Goal: Information Seeking & Learning: Check status

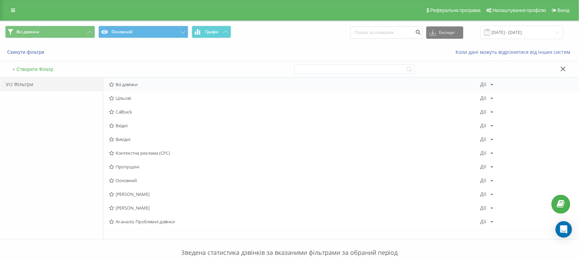
click at [128, 88] on div "Всі дзвінки [PERSON_NAME] Копіювати Видалити За замовчуванням Поділитися" at bounding box center [341, 85] width 475 height 14
click at [159, 83] on span "Всі дзвінки" at bounding box center [294, 84] width 371 height 5
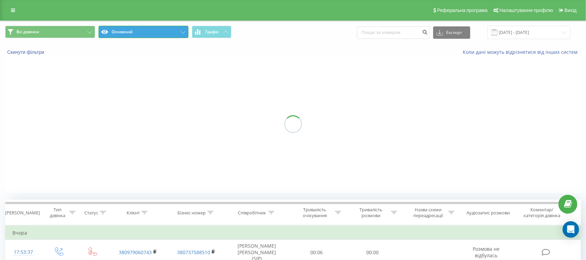
click at [178, 30] on button "Основний" at bounding box center [144, 32] width 90 height 12
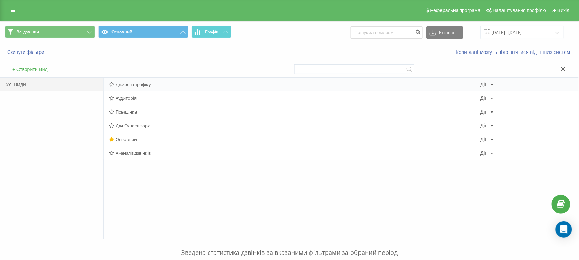
click at [148, 88] on div "Джерела трафіку [PERSON_NAME] Копіювати Видалити За замовчуванням Поділитися" at bounding box center [341, 85] width 475 height 14
click at [146, 86] on span "Джерела трафіку" at bounding box center [294, 84] width 371 height 5
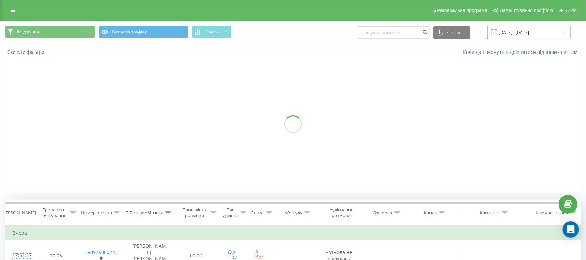
click at [526, 33] on input "[DATE] - [DATE]" at bounding box center [528, 32] width 83 height 13
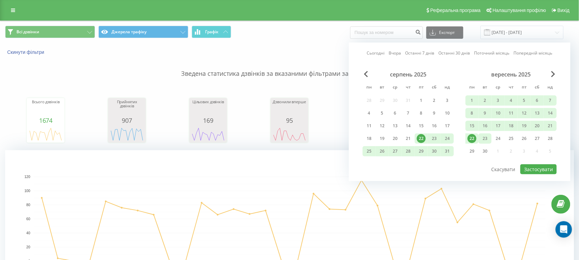
click at [488, 136] on div "23" at bounding box center [485, 138] width 9 height 9
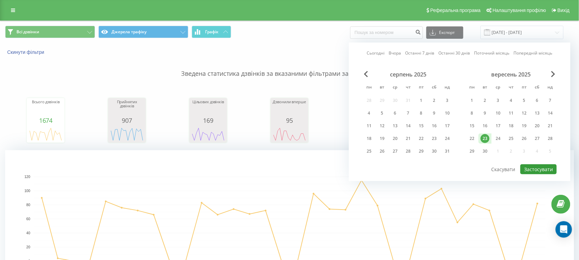
click at [543, 166] on button "Застосувати" at bounding box center [539, 169] width 36 height 10
type input "[DATE] - [DATE]"
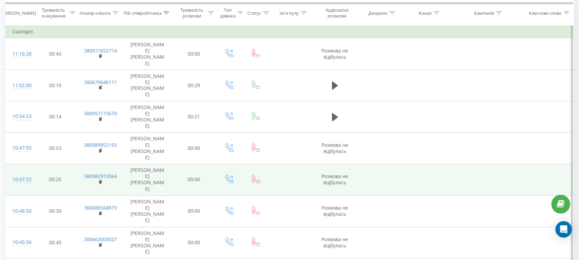
scroll to position [300, 0]
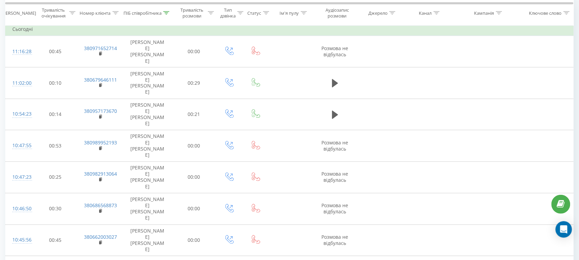
click at [165, 12] on icon at bounding box center [166, 12] width 6 height 3
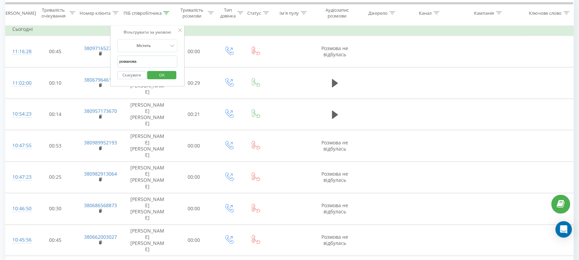
drag, startPoint x: 159, startPoint y: 64, endPoint x: 0, endPoint y: 58, distance: 159.0
drag, startPoint x: 126, startPoint y: 62, endPoint x: 136, endPoint y: 74, distance: 15.3
click at [126, 62] on input "text" at bounding box center [147, 62] width 60 height 12
type input "Валерія"
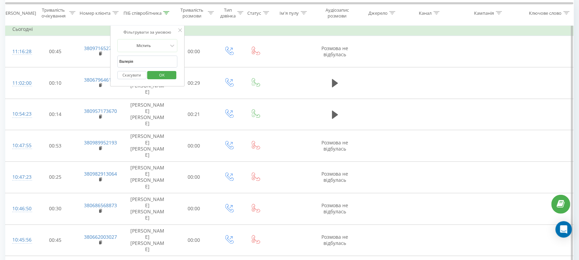
click at [169, 74] on span "OK" at bounding box center [161, 75] width 19 height 11
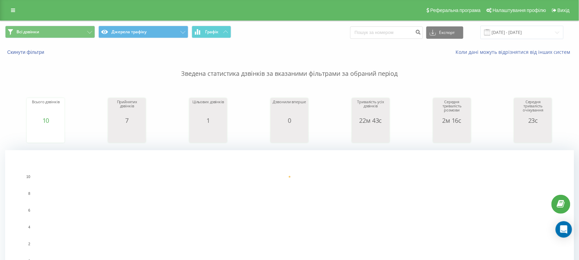
scroll to position [257, 0]
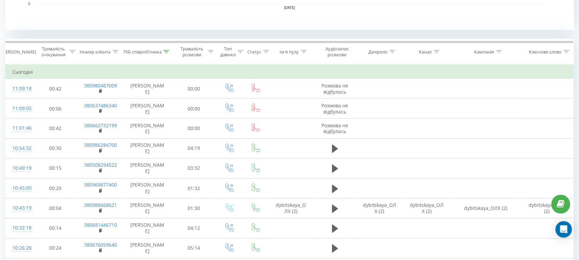
drag, startPoint x: 167, startPoint y: 50, endPoint x: 158, endPoint y: 96, distance: 47.5
click at [166, 50] on icon at bounding box center [166, 51] width 6 height 3
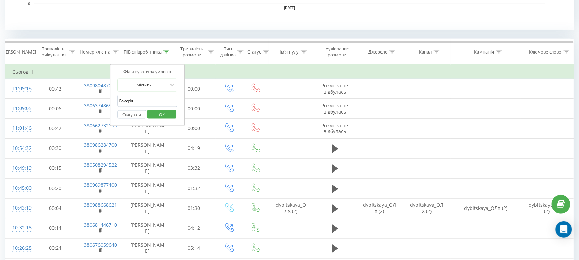
drag, startPoint x: 157, startPoint y: 102, endPoint x: 141, endPoint y: 102, distance: 15.8
click at [57, 102] on table "Фільтрувати за умовою Дорівнює Скасувати OK Фільтрувати за умовою Містить Скасу…" at bounding box center [289, 172] width 569 height 214
click at [143, 101] on input "text" at bounding box center [147, 101] width 60 height 12
type input "тамара"
click at [165, 112] on span "OK" at bounding box center [161, 114] width 19 height 11
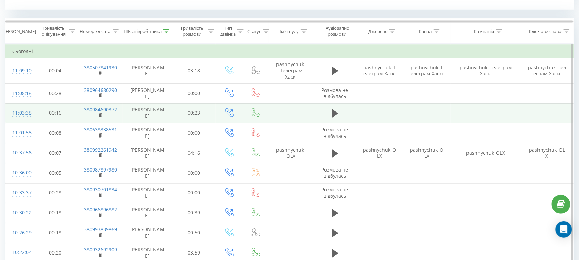
scroll to position [300, 0]
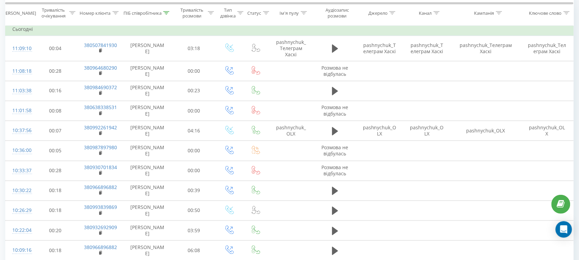
click at [166, 11] on icon at bounding box center [166, 12] width 6 height 3
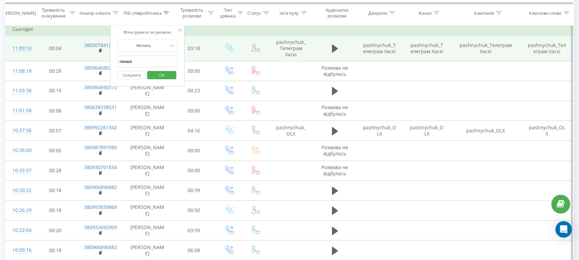
drag, startPoint x: 163, startPoint y: 61, endPoint x: 81, endPoint y: 59, distance: 82.7
click at [81, 59] on table "Фільтрувати за умовою Дорівнює Скасувати OK Фільтрувати за умовою Містить Скасу…" at bounding box center [289, 251] width 569 height 459
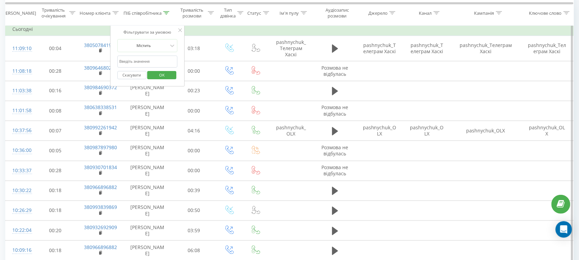
drag, startPoint x: 146, startPoint y: 59, endPoint x: 145, endPoint y: 69, distance: 10.0
click at [146, 59] on input "text" at bounding box center [147, 62] width 60 height 12
type input "Косяк"
click at [160, 72] on span "OK" at bounding box center [161, 75] width 19 height 11
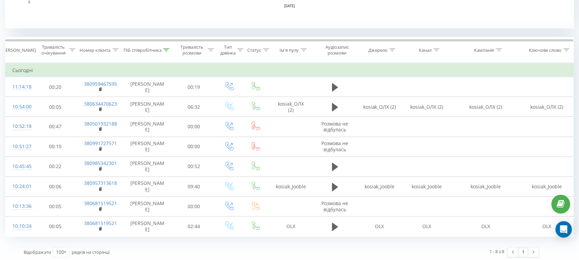
scroll to position [263, 0]
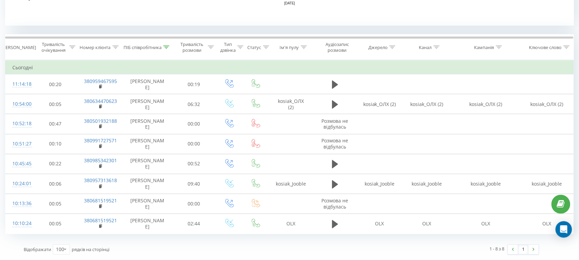
drag, startPoint x: 166, startPoint y: 49, endPoint x: 161, endPoint y: 81, distance: 32.6
click at [166, 49] on div at bounding box center [166, 48] width 6 height 6
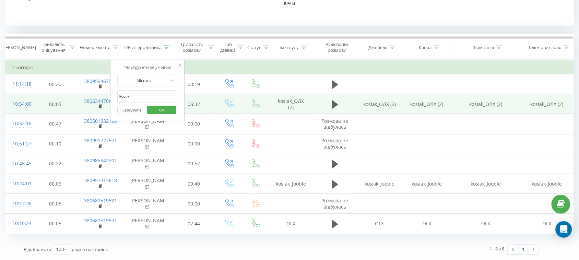
drag, startPoint x: 161, startPoint y: 100, endPoint x: 47, endPoint y: 101, distance: 114.7
click at [47, 101] on table "Фільтрувати за умовою Дорівнює Скасувати OK Фільтрувати за умовою Містить Скасу…" at bounding box center [289, 147] width 569 height 174
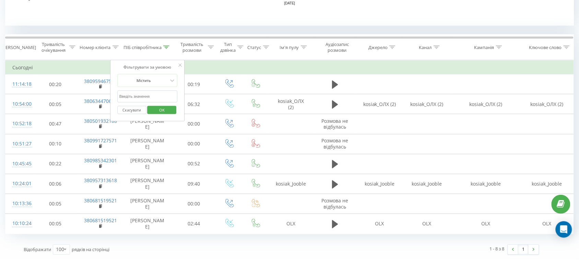
click at [162, 107] on span "OK" at bounding box center [161, 110] width 19 height 11
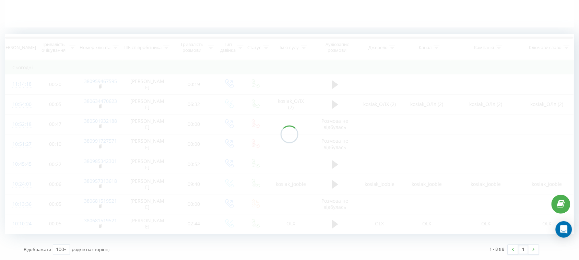
scroll to position [166, 0]
